Goal: Task Accomplishment & Management: Use online tool/utility

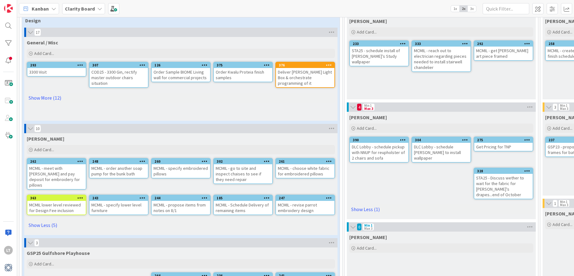
scroll to position [40, 0]
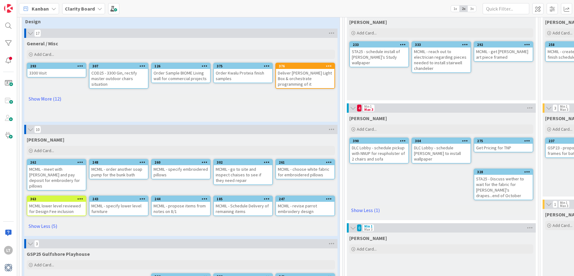
click at [204, 197] on icon at bounding box center [205, 199] width 6 height 4
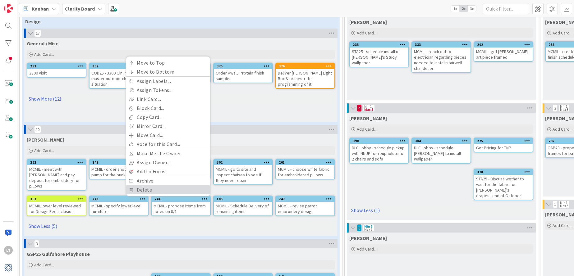
click at [158, 186] on link "Delete" at bounding box center [168, 190] width 84 height 9
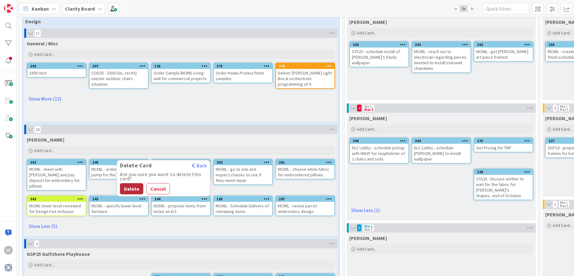
click at [126, 183] on button "Delete" at bounding box center [131, 188] width 23 height 11
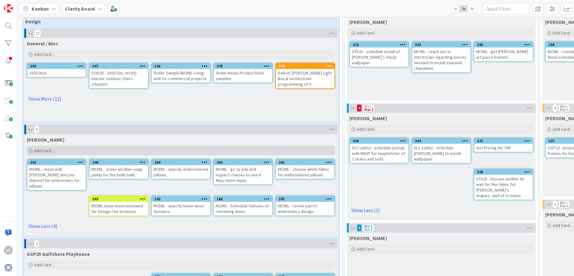
click at [39, 151] on span "Add Card..." at bounding box center [44, 151] width 20 height 6
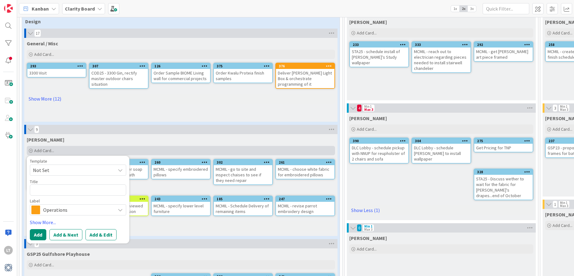
type textarea "x"
type textarea "M"
type textarea "x"
type textarea "Mc"
type textarea "x"
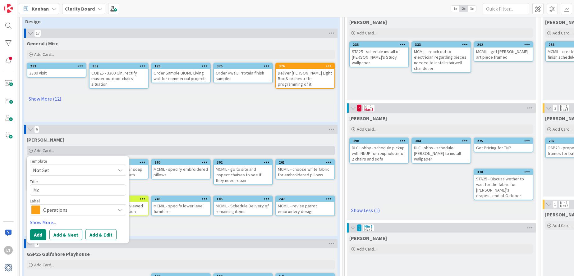
type textarea "M"
type textarea "x"
type textarea "Mc"
type textarea "x"
type textarea "M"
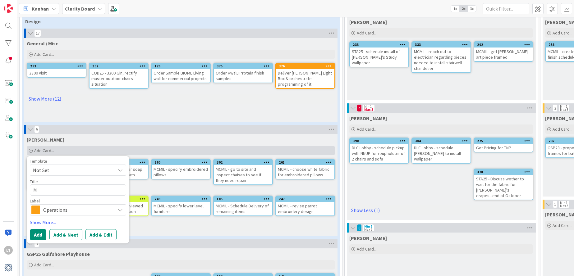
type textarea "x"
type textarea "MC"
type textarea "x"
type textarea "MCM"
type textarea "x"
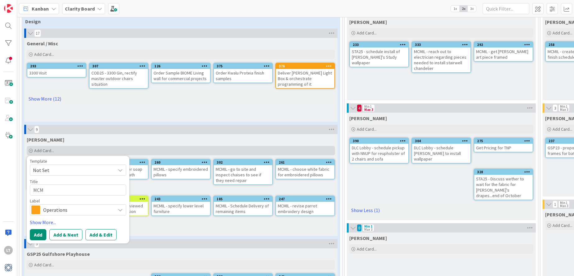
type textarea "MCMI"
type textarea "x"
type textarea "MCMIL"
type textarea "x"
type textarea "MCMIL"
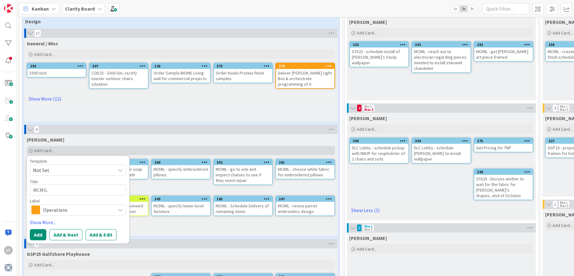
type textarea "x"
type textarea "MCMIL -"
type textarea "x"
type textarea "MCMIL -"
type textarea "x"
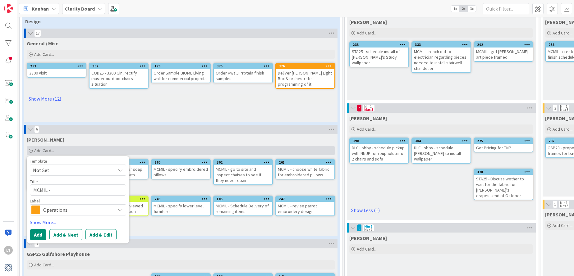
type textarea "MCMIL - s"
type textarea "x"
type textarea "MCMIL - se"
type textarea "x"
type textarea "MCMIL - sel"
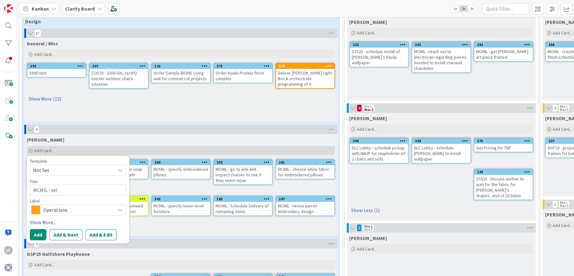
type textarea "x"
type textarea "MCMIL - sele"
type textarea "x"
type textarea "MCMIL - selec"
type textarea "x"
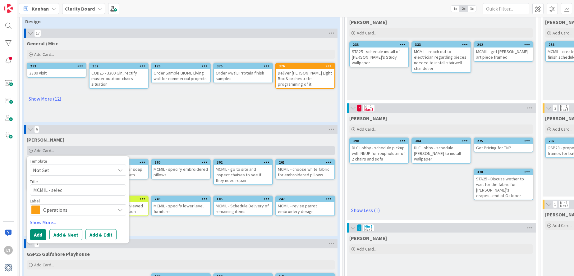
type textarea "MCMIL - select"
type textarea "x"
type textarea "MCMIL - select"
type textarea "x"
type textarea "MCMIL - select f"
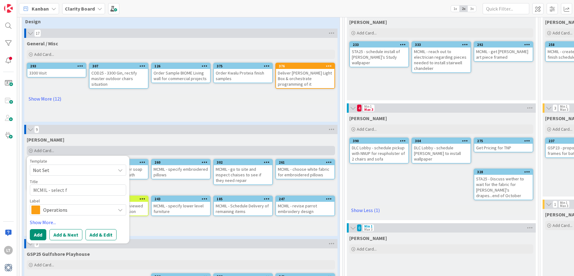
type textarea "x"
type textarea "MCMIL - select fo"
type textarea "x"
type textarea "MCMIL - select [PERSON_NAME]"
type textarea "x"
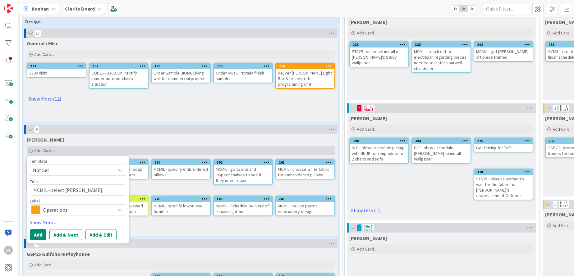
type textarea "MCMIL - select [PERSON_NAME]"
type textarea "x"
type textarea "MCMIL - select foyer"
type textarea "x"
type textarea "MCMIL - select foyer"
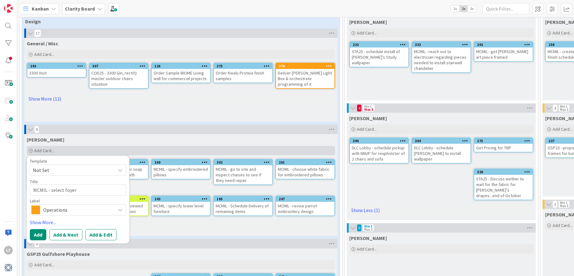
type textarea "x"
type textarea "MCMIL - select foyer r"
type textarea "x"
type textarea "MCMIL - select foyer ru"
type textarea "x"
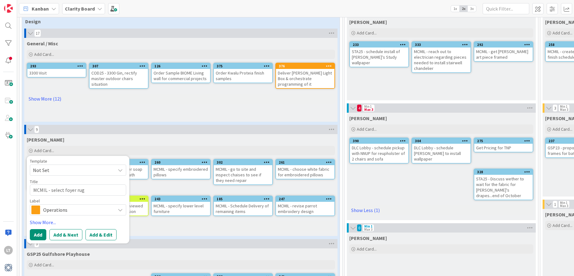
type textarea "MCMIL - select foyer rug"
click at [118, 210] on icon at bounding box center [120, 210] width 5 height 5
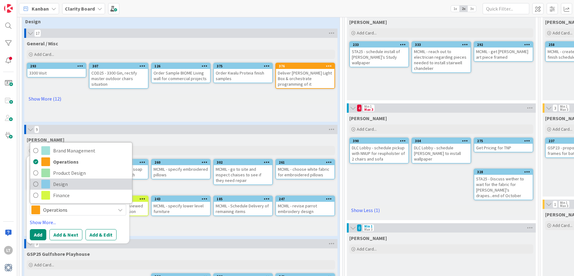
click at [35, 182] on icon at bounding box center [35, 184] width 5 height 9
type textarea "x"
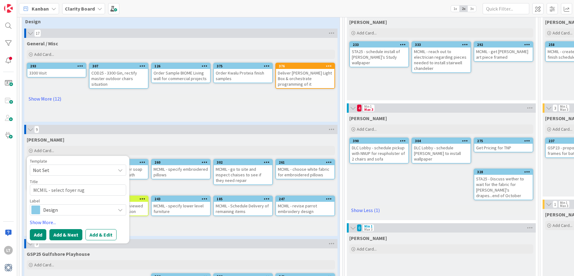
click at [69, 233] on button "Add & Next" at bounding box center [65, 234] width 33 height 11
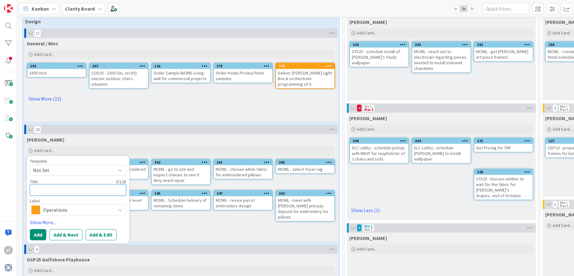
click at [45, 192] on textarea at bounding box center [78, 190] width 96 height 11
type textarea "x"
type textarea "M"
type textarea "x"
type textarea "MC"
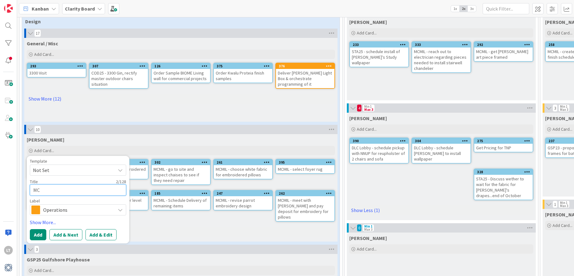
type textarea "x"
type textarea "MCM"
type textarea "x"
type textarea "MCMI"
type textarea "x"
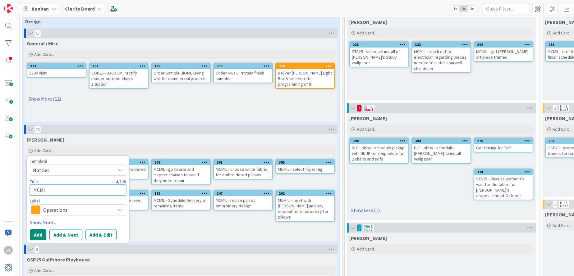
type textarea "MCMIL"
type textarea "x"
type textarea "MCMIL"
type textarea "x"
type textarea "MCMIL -"
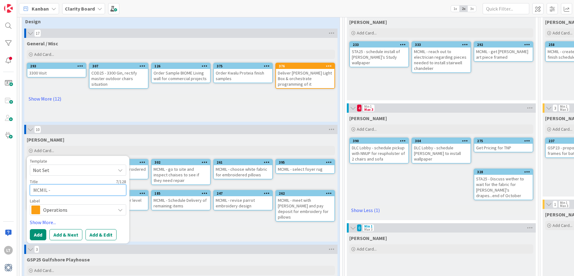
type textarea "x"
type textarea "MCMIL -"
type textarea "x"
type textarea "MCMIL - s"
type textarea "x"
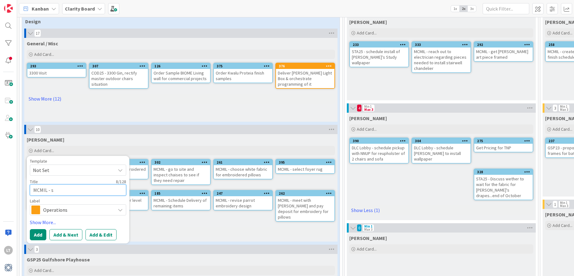
type textarea "MCMIL - se"
type textarea "x"
type textarea "MCMIL - sel"
type textarea "x"
type textarea "MCMIL - sele"
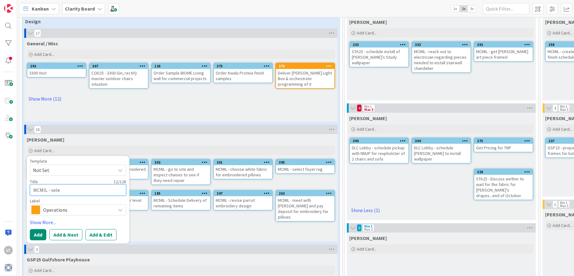
type textarea "x"
type textarea "MCMIL - selec"
type textarea "x"
type textarea "MCMIL - select"
type textarea "x"
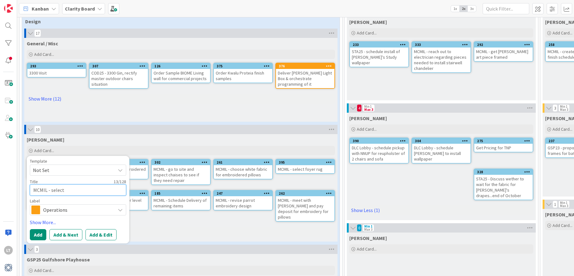
type textarea "MCMIL - select"
type textarea "x"
type textarea "MCMIL - select o"
type textarea "x"
type textarea "MCMIL - select ou"
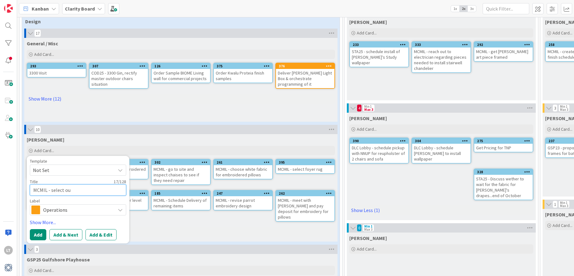
type textarea "x"
type textarea "MCMIL - select out"
type textarea "x"
type textarea "MCMIL - select outd"
type textarea "x"
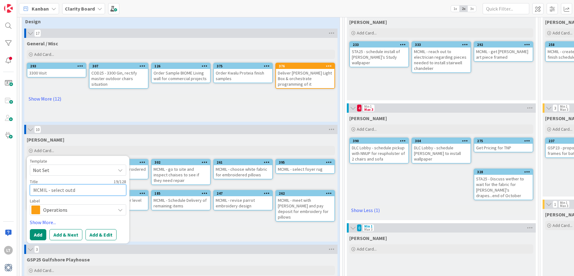
type textarea "MCMIL - select outdo"
type textarea "x"
type textarea "MCMIL - select outdoo"
type textarea "x"
type textarea "MCMIL - select outdoor"
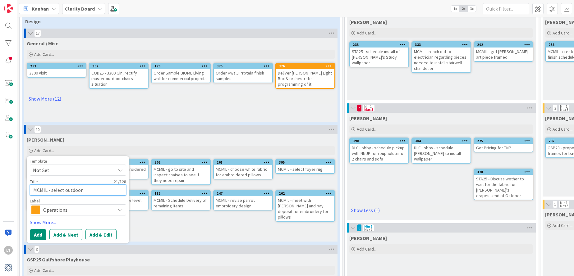
type textarea "x"
type textarea "MCMIL - select outdoor"
type textarea "x"
type textarea "MCMIL - select outdoor c"
type textarea "x"
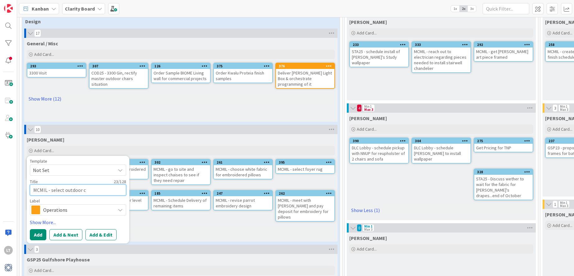
type textarea "MCMIL - select outdoor co"
type textarea "x"
type textarea "MCMIL - select outdoor cof"
type textarea "x"
type textarea "MCMIL - select outdoor coff"
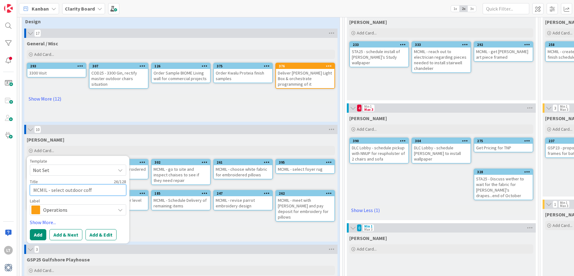
type textarea "x"
type textarea "MCMIL - select outdoor coffe"
type textarea "x"
type textarea "MCMIL - select outdoor coffee"
type textarea "x"
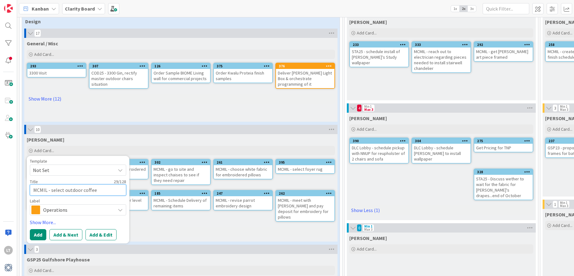
type textarea "MCMIL - select outdoor coffee"
type textarea "x"
type textarea "MCMIL - select outdoor coffee t"
type textarea "x"
type textarea "MCMIL - select outdoor coffee ta"
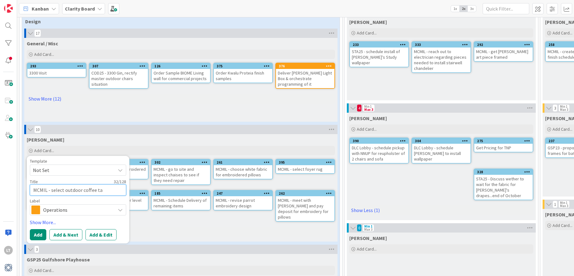
type textarea "x"
type textarea "MCMIL - select outdoor coffee tab"
type textarea "x"
type textarea "MCMIL - select outdoor coffee tabl"
type textarea "x"
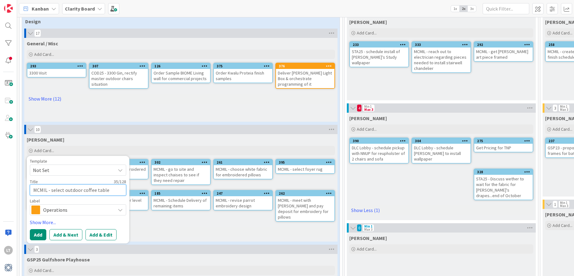
type textarea "MCMIL - select outdoor coffee table"
click at [103, 210] on span "Operations" at bounding box center [77, 210] width 69 height 9
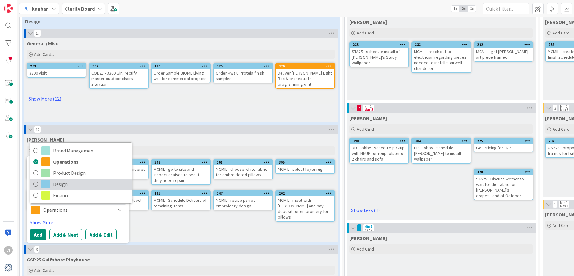
click at [41, 184] on link "Design" at bounding box center [81, 184] width 102 height 11
type textarea "x"
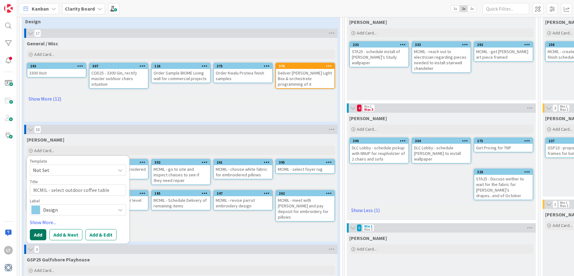
click at [42, 234] on button "Add" at bounding box center [38, 234] width 16 height 11
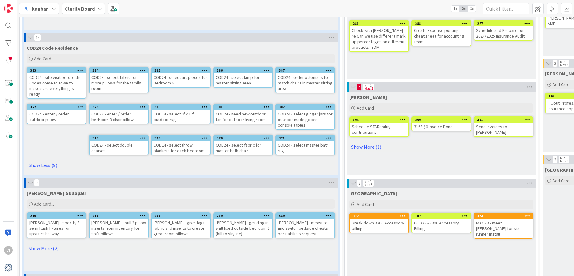
scroll to position [472, 0]
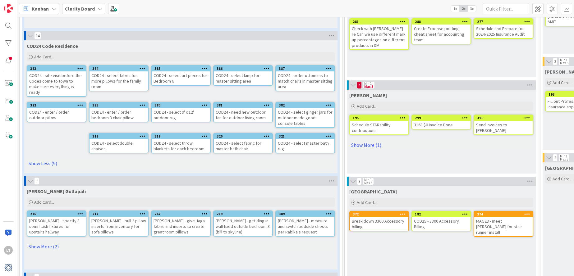
click at [122, 139] on div "COD24 - select double chaises" at bounding box center [118, 146] width 58 height 14
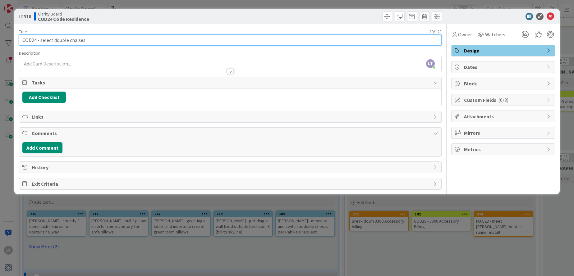
drag, startPoint x: 68, startPoint y: 39, endPoint x: 75, endPoint y: 42, distance: 7.3
click at [68, 39] on input "COD24 - select double chaises" at bounding box center [230, 39] width 423 height 11
type input "COD24 - select chaises"
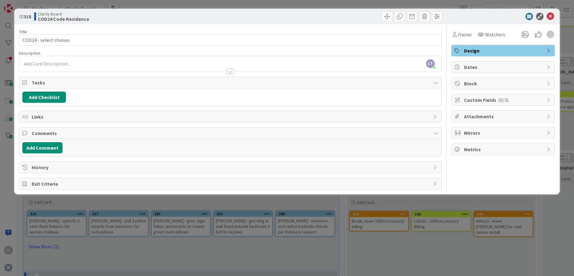
click at [326, 26] on div "Title 22 / 128 COD24 - select chaises Description LT [PERSON_NAME] just joined …" at bounding box center [230, 107] width 423 height 166
click at [548, 15] on icon at bounding box center [550, 16] width 7 height 7
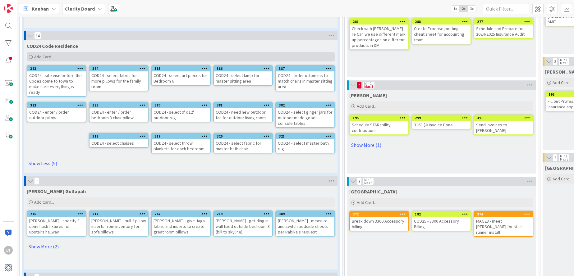
click at [52, 54] on span "Add Card..." at bounding box center [44, 57] width 20 height 6
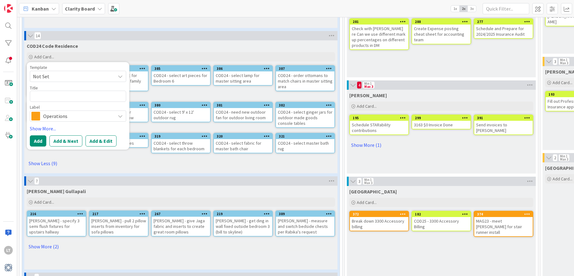
type textarea "x"
type textarea "C"
type textarea "x"
type textarea "CO"
type textarea "x"
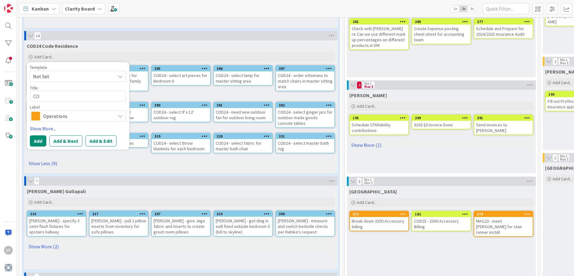
type textarea "COD"
type textarea "x"
type textarea "COD2"
type textarea "x"
type textarea "COD24"
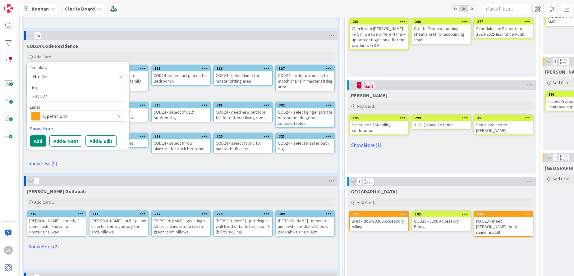
type textarea "x"
type textarea "COD24"
type textarea "x"
type textarea "COD24 -"
type textarea "x"
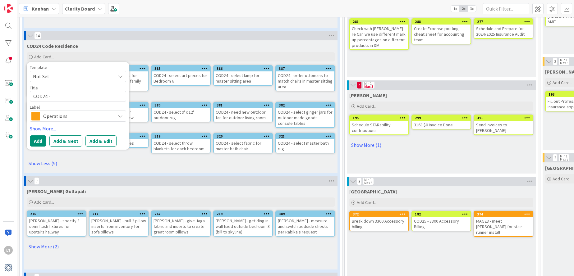
type textarea "COD24 -"
type textarea "x"
type textarea "COD24 - n"
type textarea "x"
type textarea "COD24 - ne"
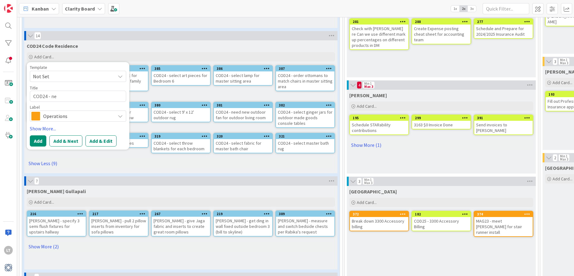
type textarea "x"
type textarea "COD24 - nee"
type textarea "x"
type textarea "COD24 - need"
type textarea "x"
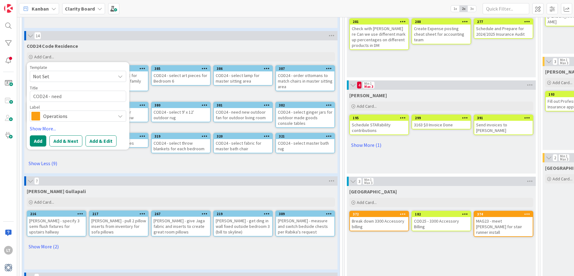
type textarea "COD24 - need"
type textarea "x"
type textarea "COD24 - need 4"
type textarea "x"
type textarea "COD24 - need 4"
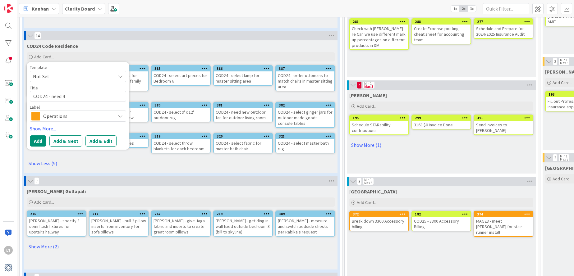
type textarea "x"
type textarea "COD24 - need 4 m"
type textarea "x"
type textarea "COD24 - need 4 mo"
type textarea "x"
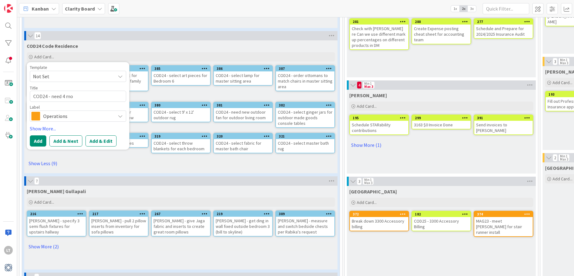
type textarea "COD24 - need 4 mor"
type textarea "x"
type textarea "COD24 - need 4 more"
type textarea "x"
type textarea "COD24 - need 4 more"
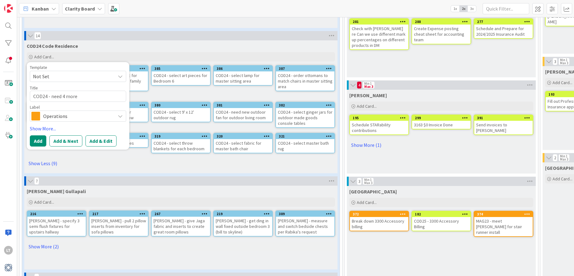
type textarea "x"
type textarea "COD24 - need 4 more o"
type textarea "x"
type textarea "COD24 - need 4 more ou"
type textarea "x"
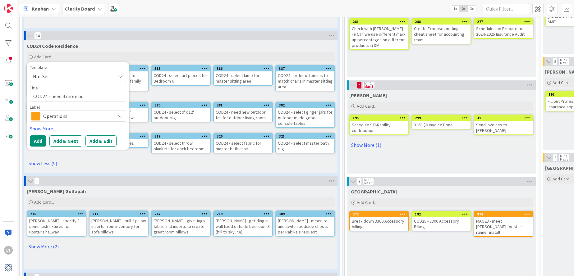
type textarea "COD24 - need 4 more out"
type textarea "x"
type textarea "COD24 - need 4 more outd"
type textarea "x"
type textarea "COD24 - need 4 more outdo"
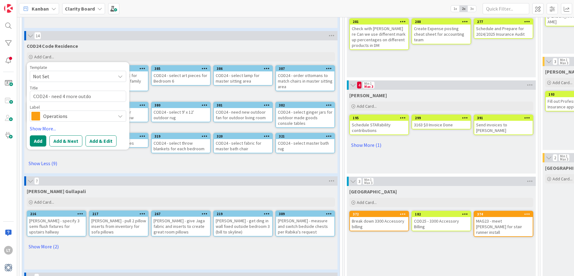
type textarea "x"
type textarea "COD24 - need 4 more outdoo"
type textarea "x"
type textarea "COD24 - need 4 more outdoor"
type textarea "x"
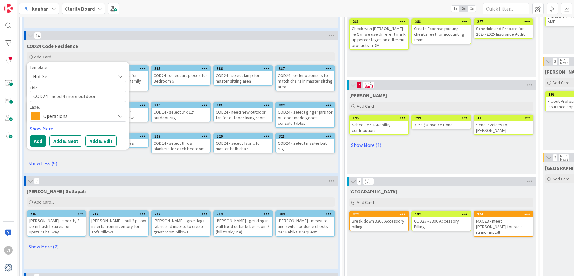
type textarea "COD24 - need 4 more outdoor"
type textarea "x"
type textarea "COD24 - need 4 more outdoor f"
type textarea "x"
type textarea "COD24 - need 4 more outdoor fa"
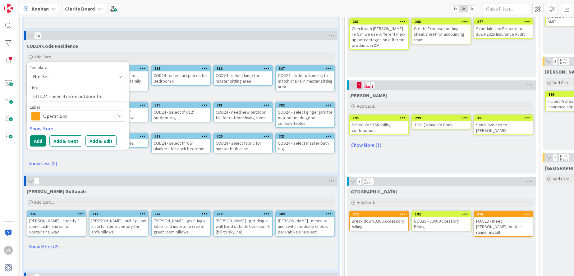
type textarea "x"
type textarea "COD24 - need 4 more outdoor fan"
type textarea "x"
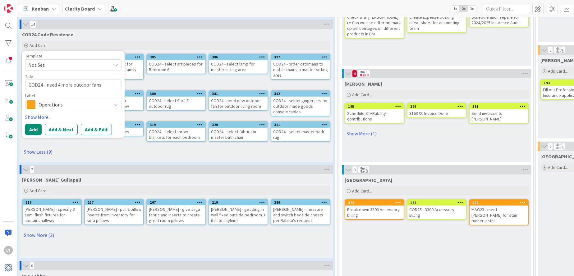
scroll to position [495, 5]
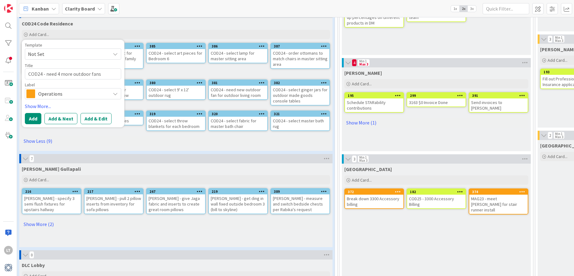
type textarea "COD24 - need 4 more outdoor fans"
click at [116, 91] on icon at bounding box center [115, 93] width 5 height 5
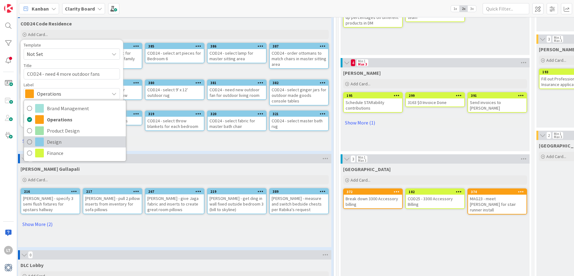
click at [41, 138] on span at bounding box center [39, 142] width 9 height 9
type textarea "x"
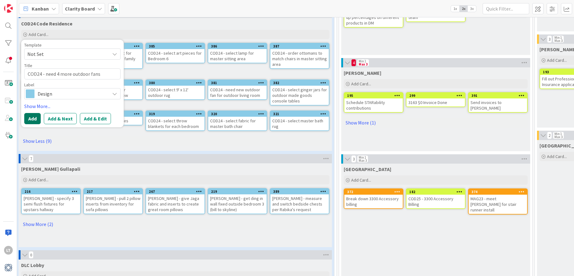
click at [29, 113] on button "Add" at bounding box center [32, 118] width 16 height 11
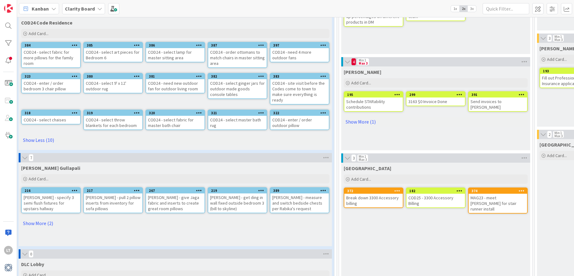
scroll to position [498, 6]
